Goal: Information Seeking & Learning: Learn about a topic

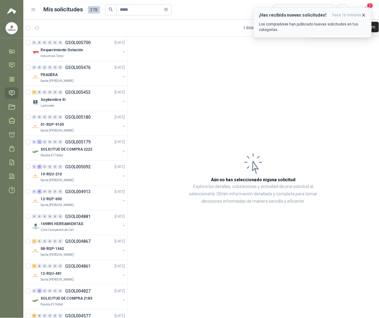
click at [364, 14] on icon "button" at bounding box center [363, 15] width 5 height 5
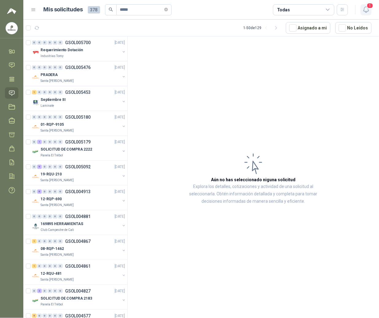
click at [370, 12] on icon "button" at bounding box center [366, 10] width 8 height 8
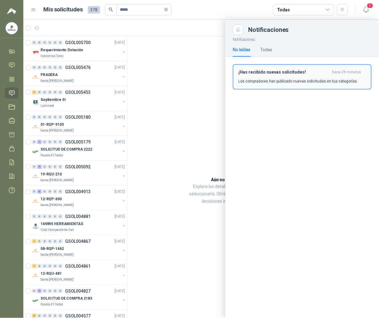
click at [277, 79] on p "Los compradores han publicado nuevas solicitudes en tus categorías." at bounding box center [298, 82] width 120 height 6
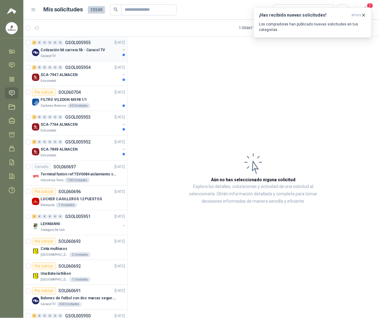
click at [54, 58] on p "Caracol TV" at bounding box center [48, 56] width 15 height 5
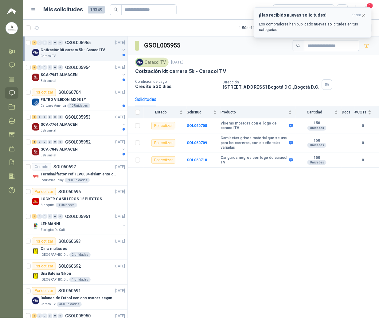
click at [364, 16] on icon "button" at bounding box center [363, 15] width 5 height 5
click at [363, 14] on icon "button" at bounding box center [364, 15] width 2 height 2
